Goal: Task Accomplishment & Management: Use online tool/utility

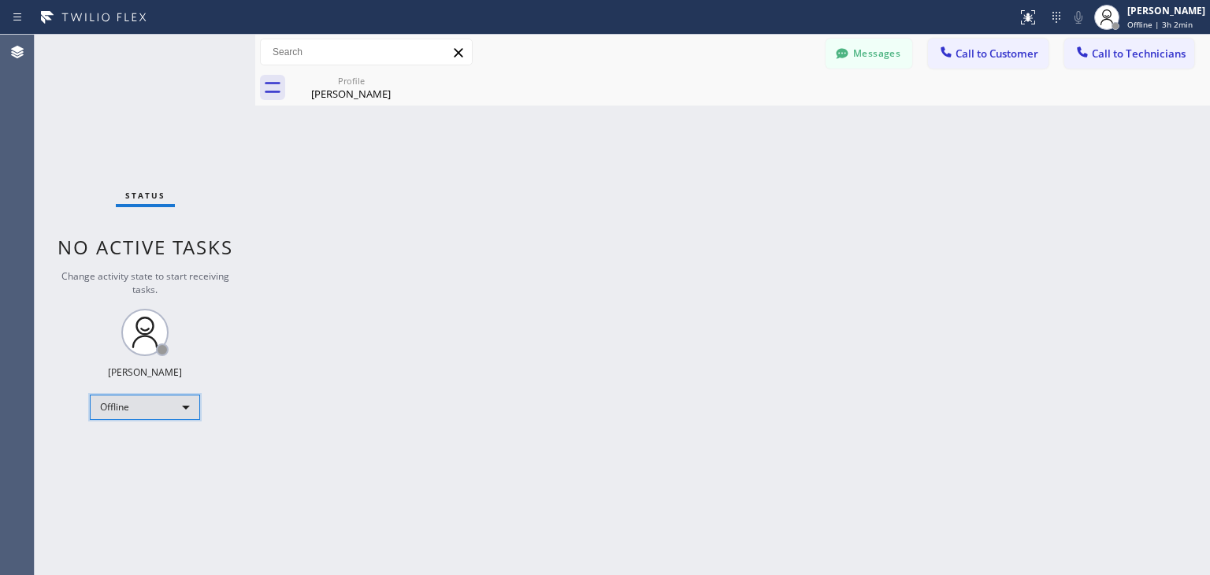
click at [186, 412] on div "Offline" at bounding box center [145, 407] width 110 height 25
click at [165, 432] on li "Offline" at bounding box center [144, 427] width 107 height 19
click at [175, 412] on div "Offline" at bounding box center [145, 407] width 110 height 25
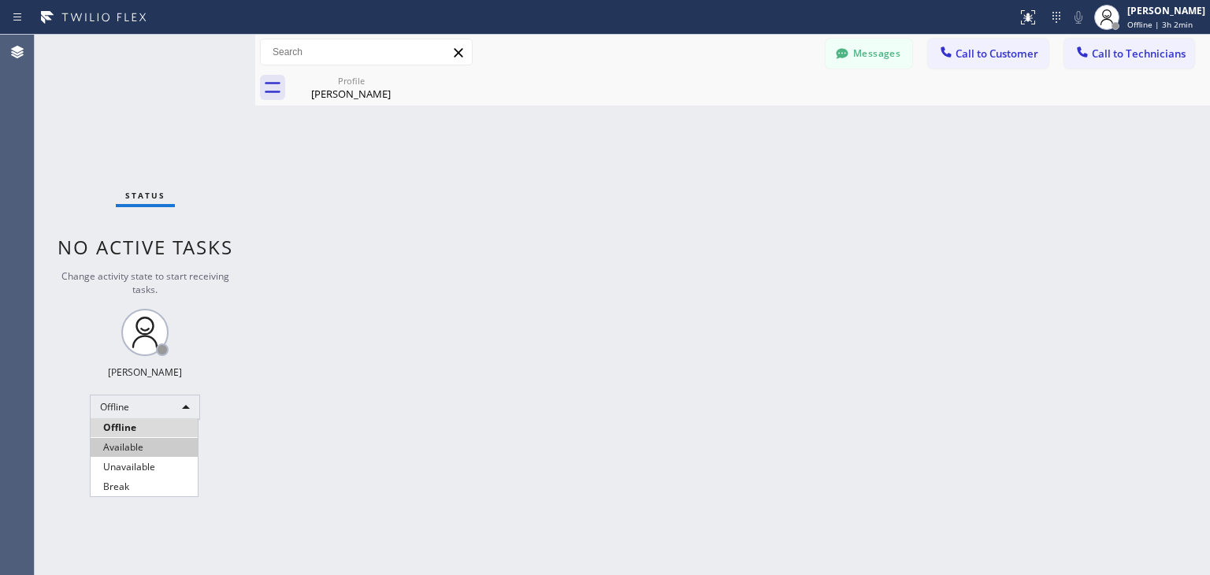
click at [161, 448] on li "Available" at bounding box center [144, 447] width 107 height 19
click at [378, 407] on div "Back to Dashboard Change Sender ID Customers Technicians WE [PERSON_NAME] [DATE…" at bounding box center [732, 305] width 955 height 540
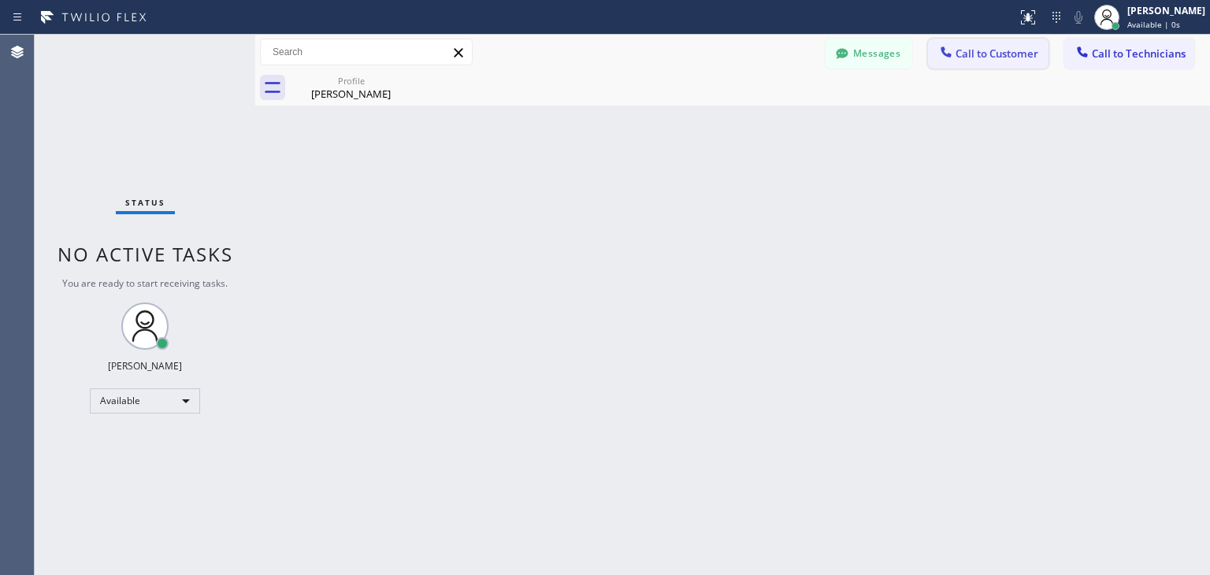
click at [977, 45] on button "Call to Customer" at bounding box center [988, 54] width 121 height 30
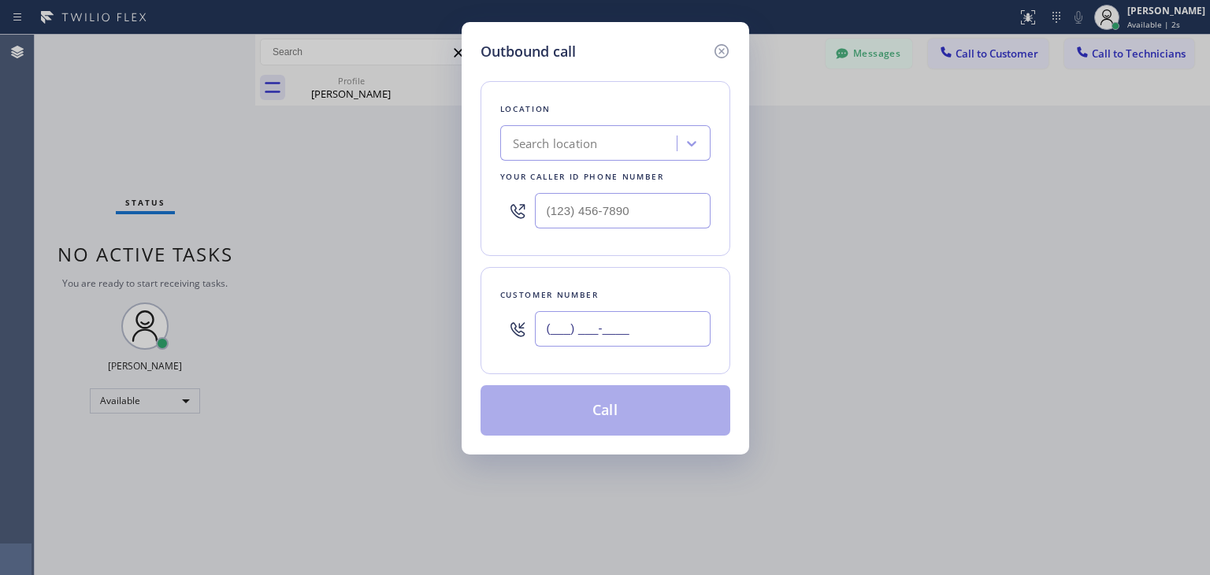
click at [560, 329] on input "(___) ___-____" at bounding box center [623, 328] width 176 height 35
paste input "708) 205-6479"
type input "[PHONE_NUMBER]"
click at [542, 138] on div "Search location" at bounding box center [555, 144] width 85 height 18
paste input "[GEOGRAPHIC_DATA] Appliance Repair"
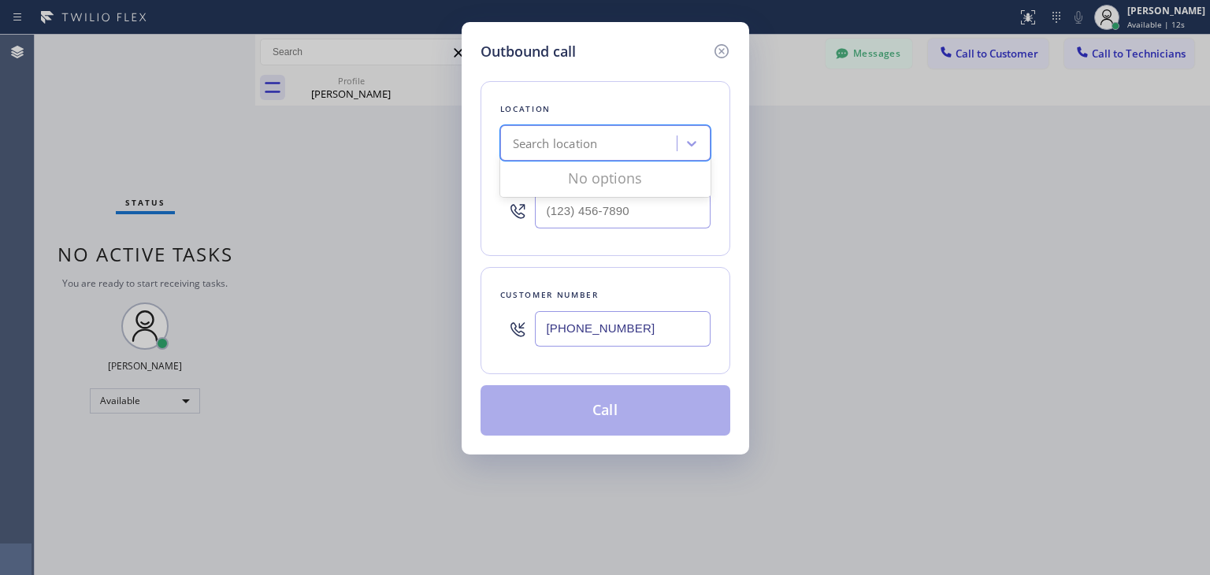
type input "[GEOGRAPHIC_DATA] Appliance Repair"
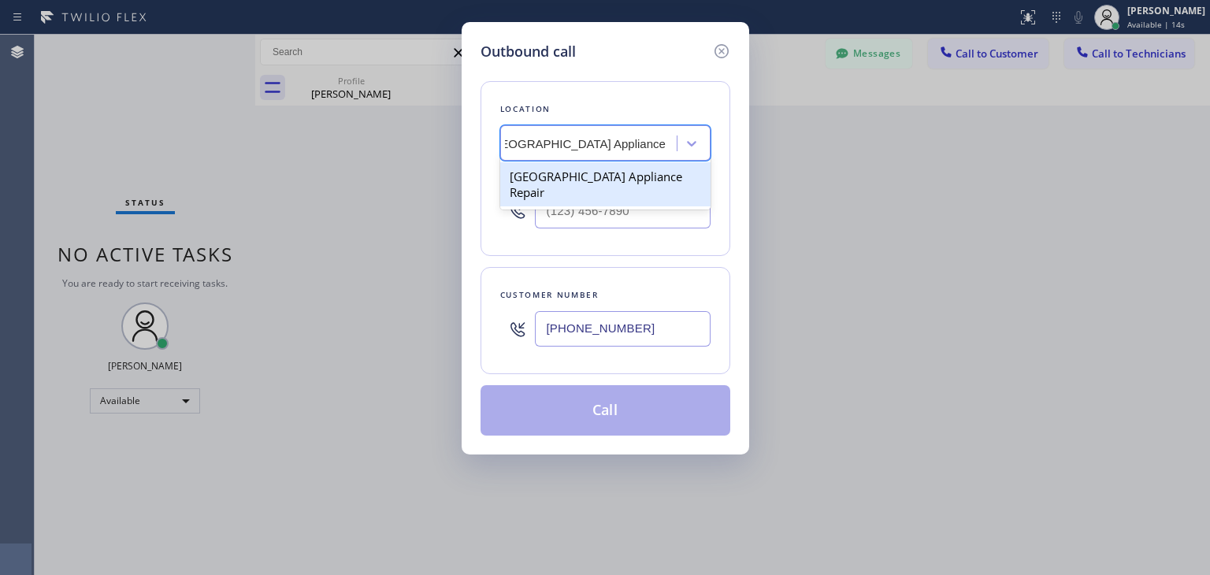
click at [555, 181] on div "[GEOGRAPHIC_DATA] Appliance Repair" at bounding box center [605, 184] width 210 height 44
type input "[PHONE_NUMBER]"
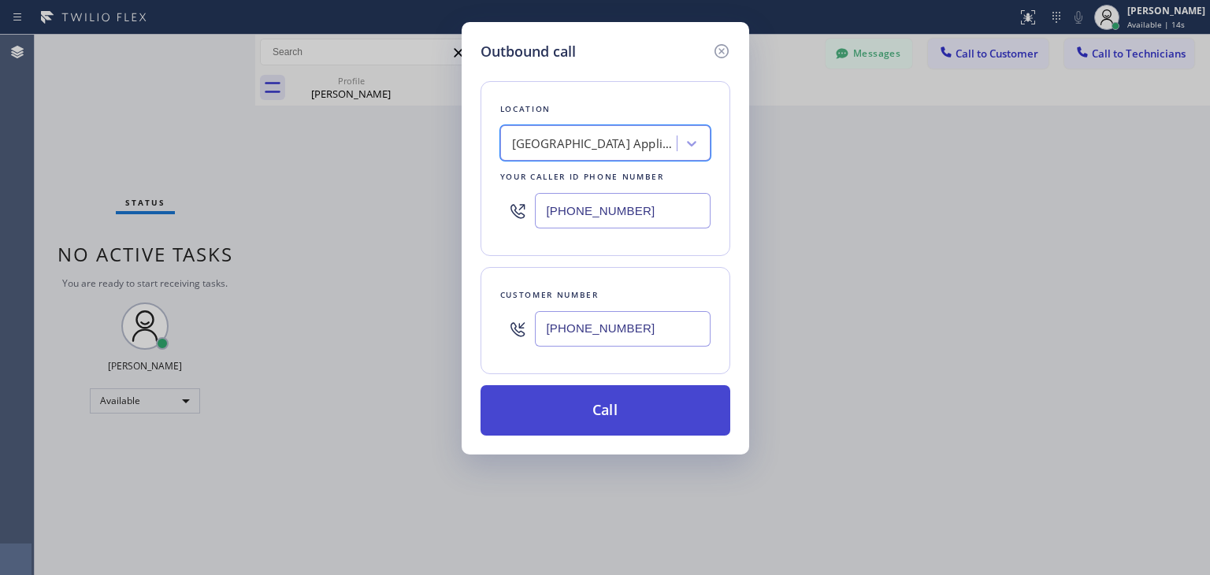
click at [592, 413] on button "Call" at bounding box center [606, 410] width 250 height 50
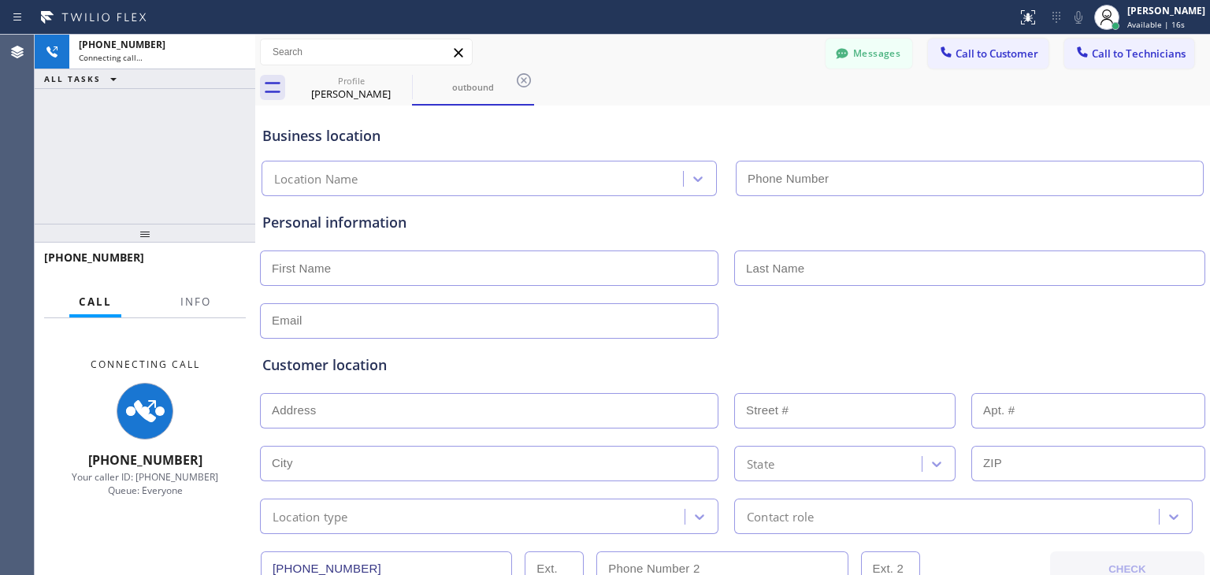
type input "[PHONE_NUMBER]"
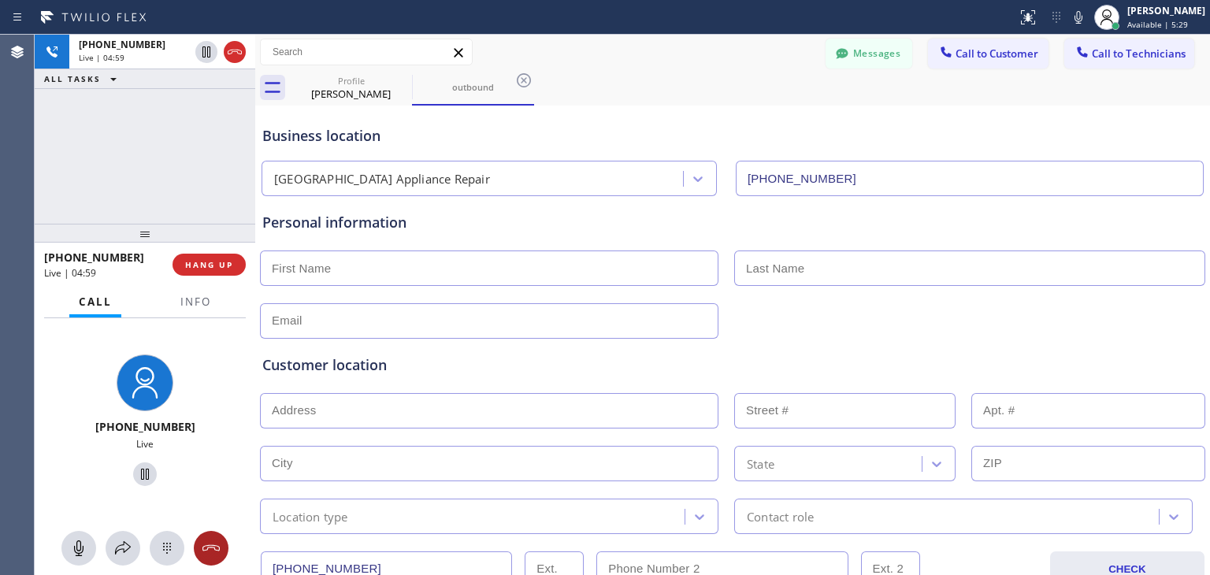
click at [224, 547] on div at bounding box center [211, 548] width 35 height 19
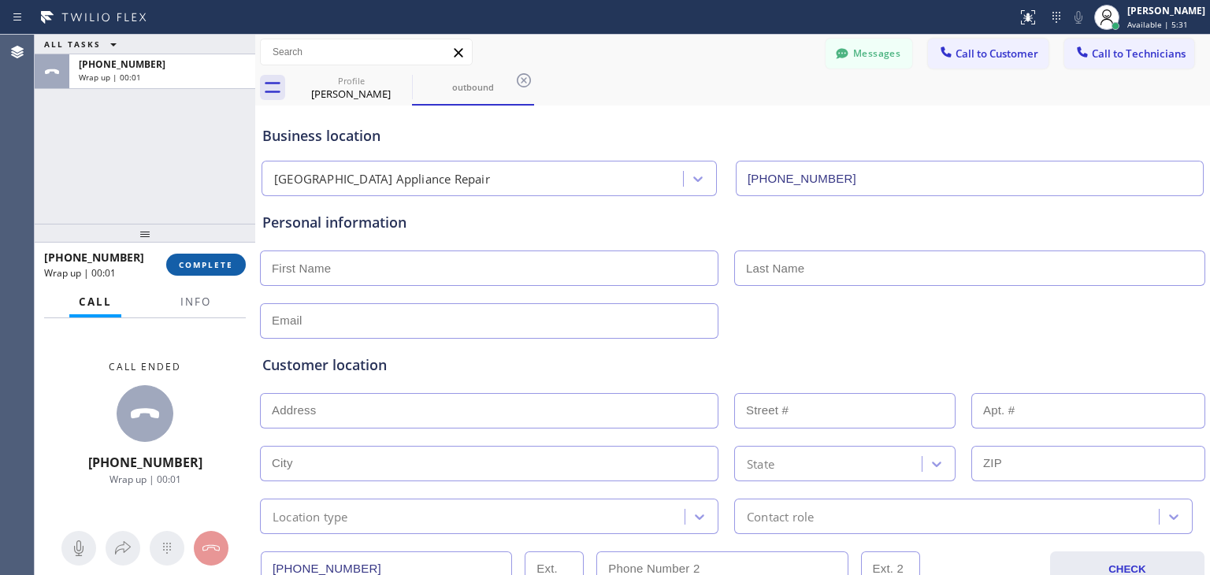
click at [209, 266] on span "COMPLETE" at bounding box center [206, 264] width 54 height 11
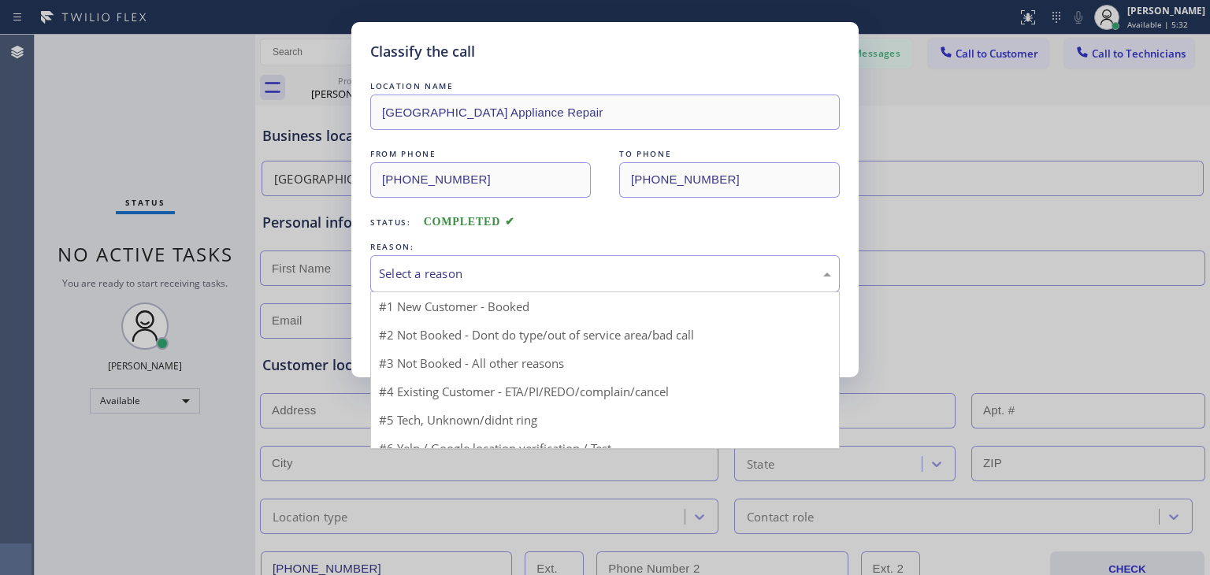
click at [463, 270] on div "Select a reason" at bounding box center [605, 274] width 452 height 18
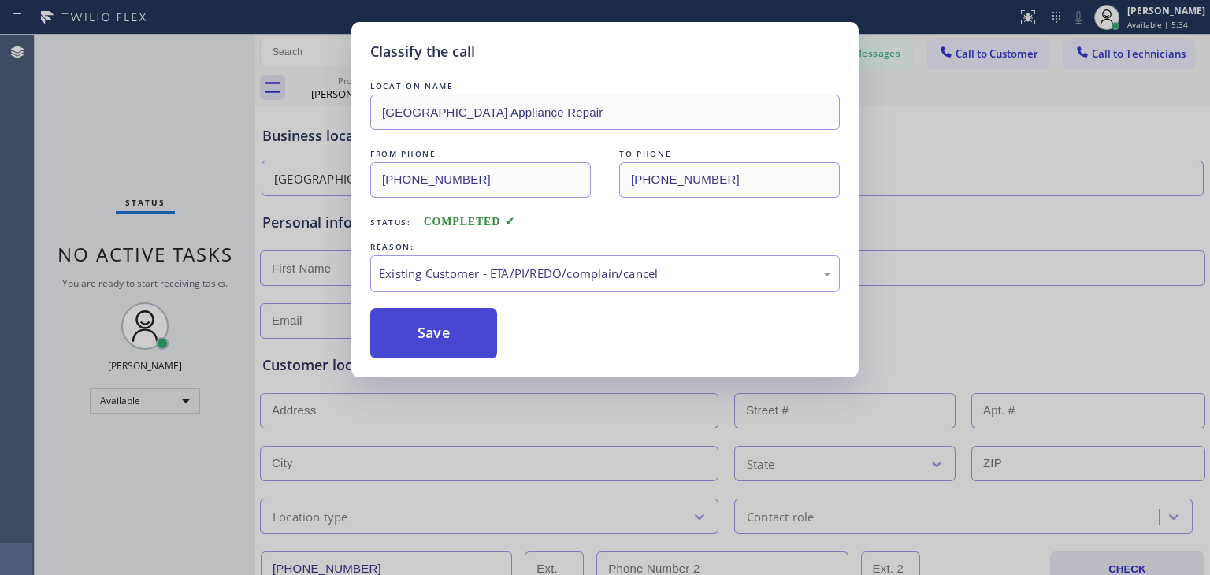
click at [419, 320] on button "Save" at bounding box center [433, 333] width 127 height 50
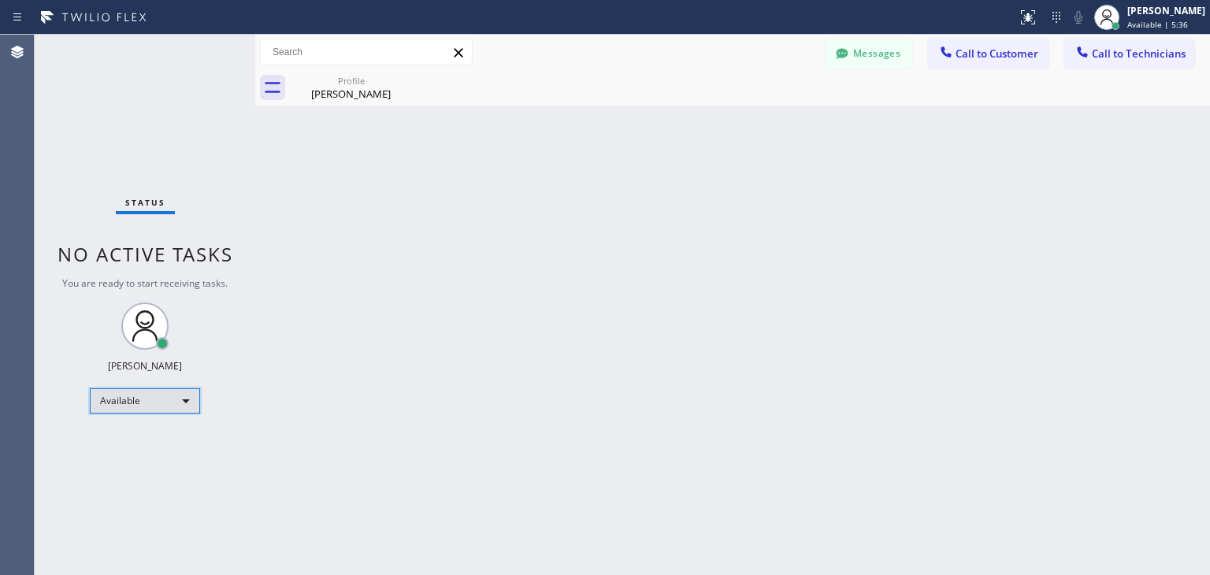
click at [186, 399] on div "Available" at bounding box center [145, 400] width 110 height 25
click at [153, 423] on li "Offline" at bounding box center [144, 421] width 107 height 19
drag, startPoint x: 504, startPoint y: 426, endPoint x: 537, endPoint y: 437, distance: 34.9
click at [504, 427] on div "Back to Dashboard Change Sender ID Customers Technicians WE [PERSON_NAME] [DATE…" at bounding box center [732, 305] width 955 height 540
